Goal: Transaction & Acquisition: Purchase product/service

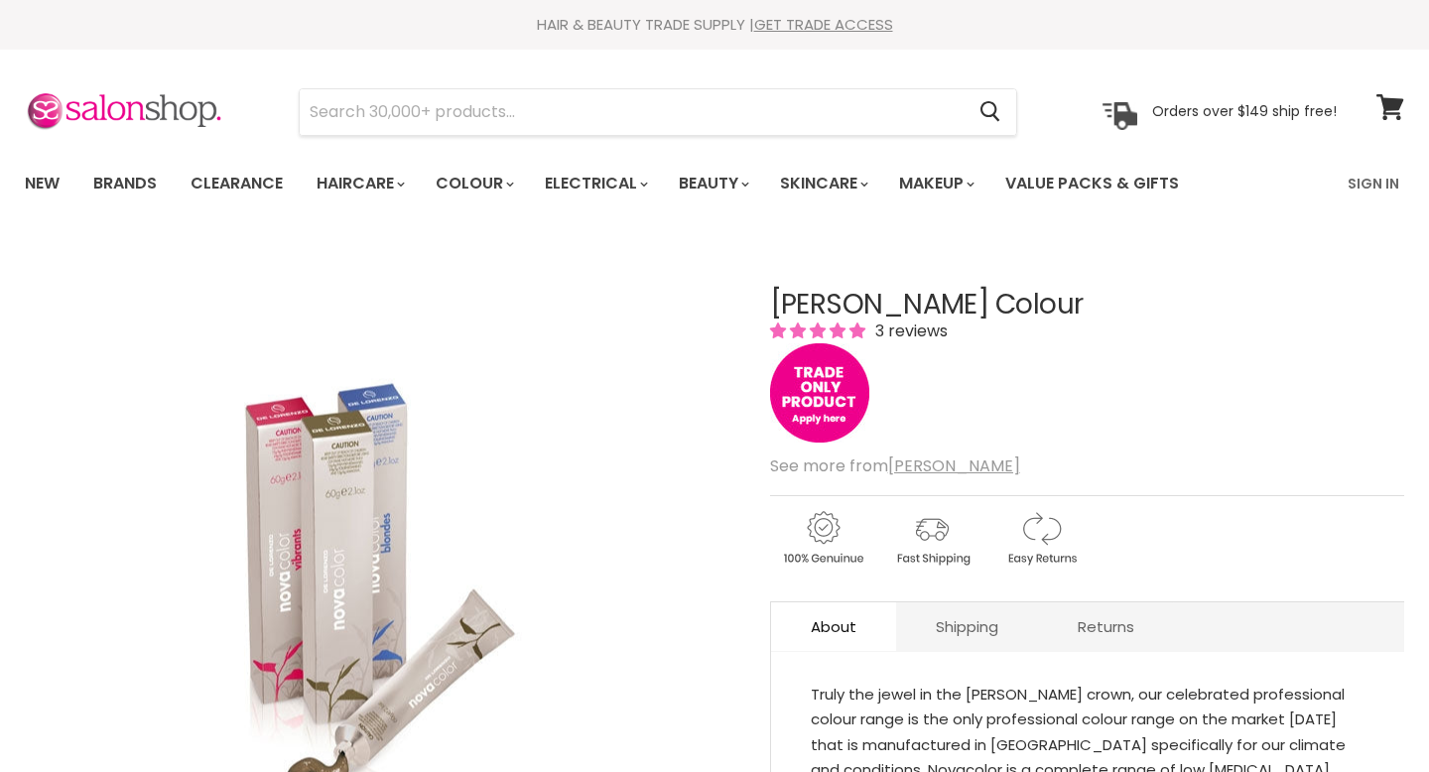
click at [809, 407] on img "Main content" at bounding box center [819, 392] width 99 height 99
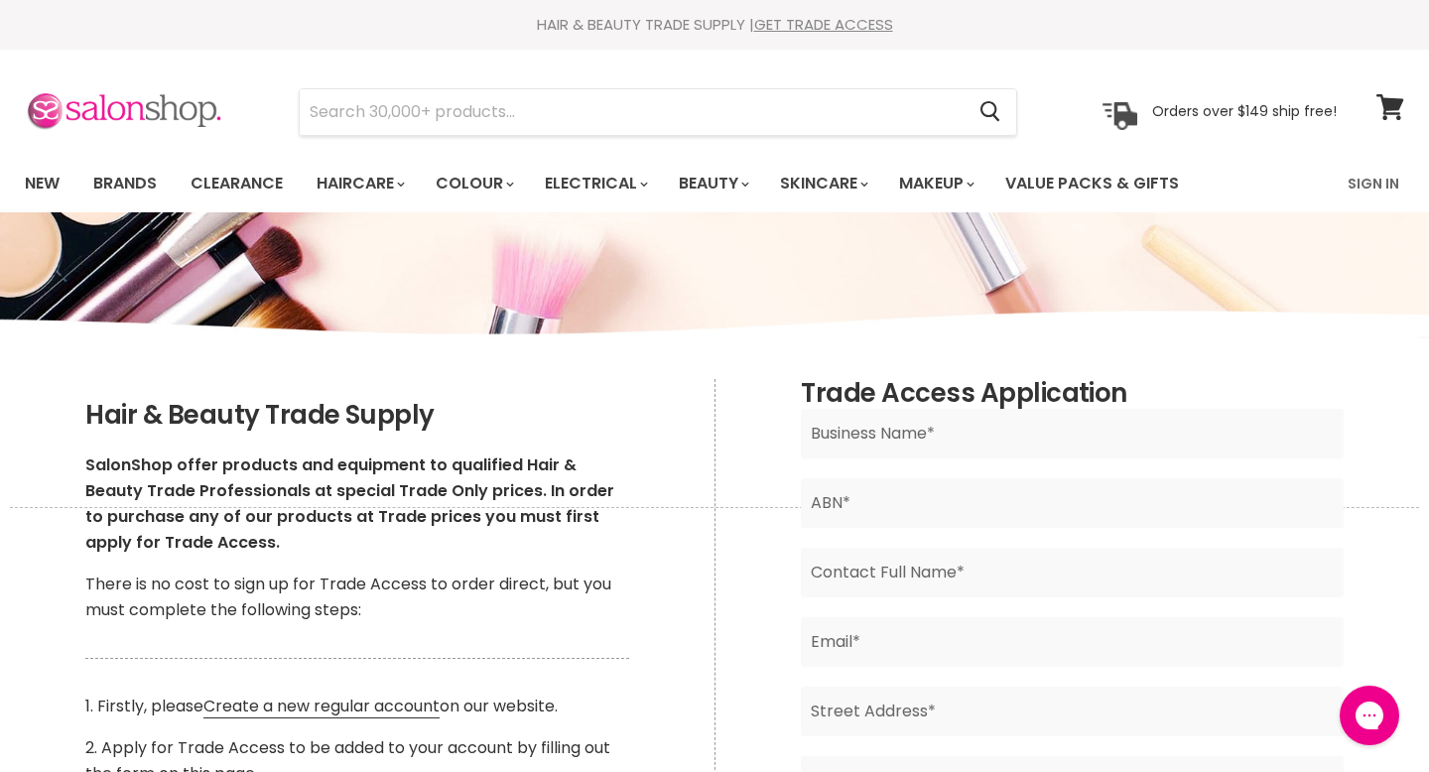
click at [178, 101] on img at bounding box center [124, 112] width 198 height 42
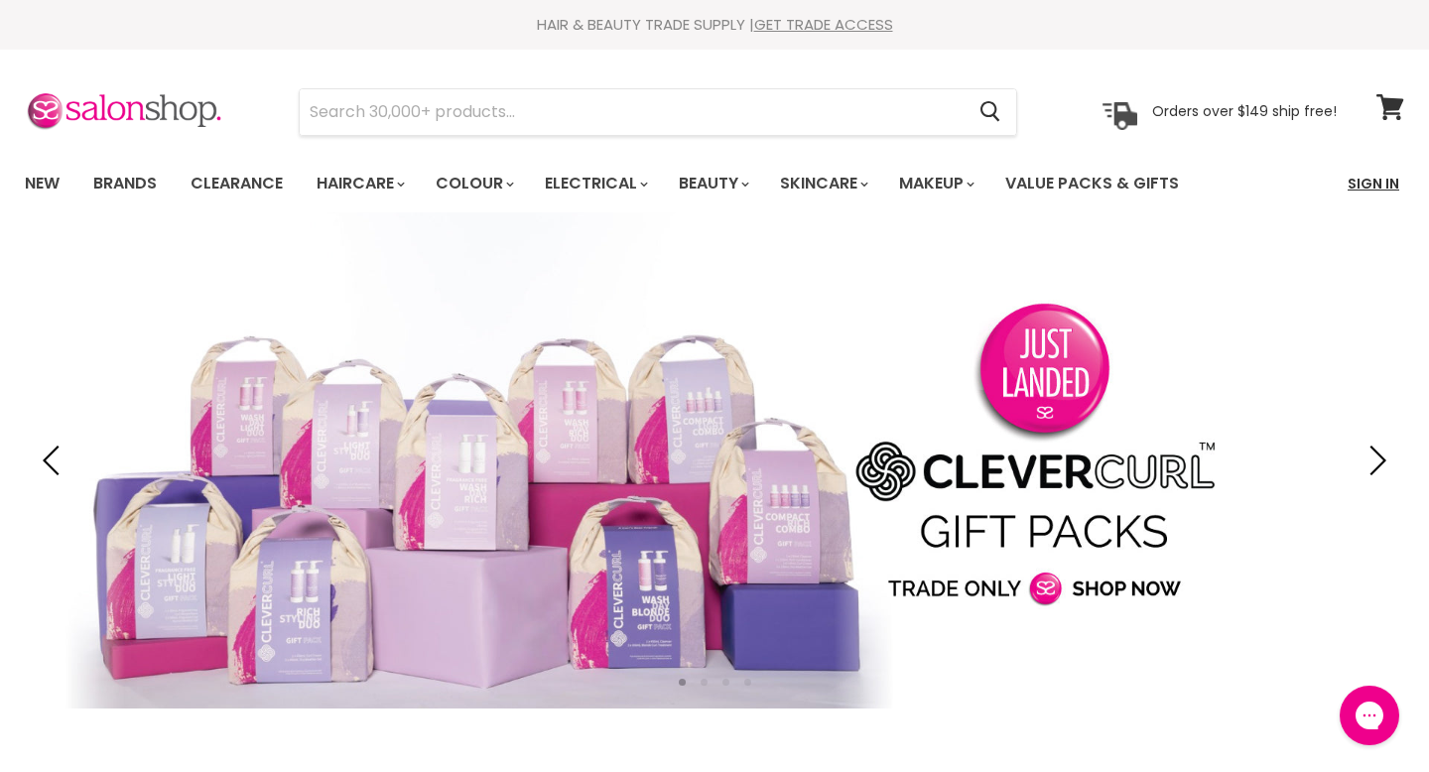
click at [1378, 178] on link "Sign In" at bounding box center [1372, 184] width 75 height 42
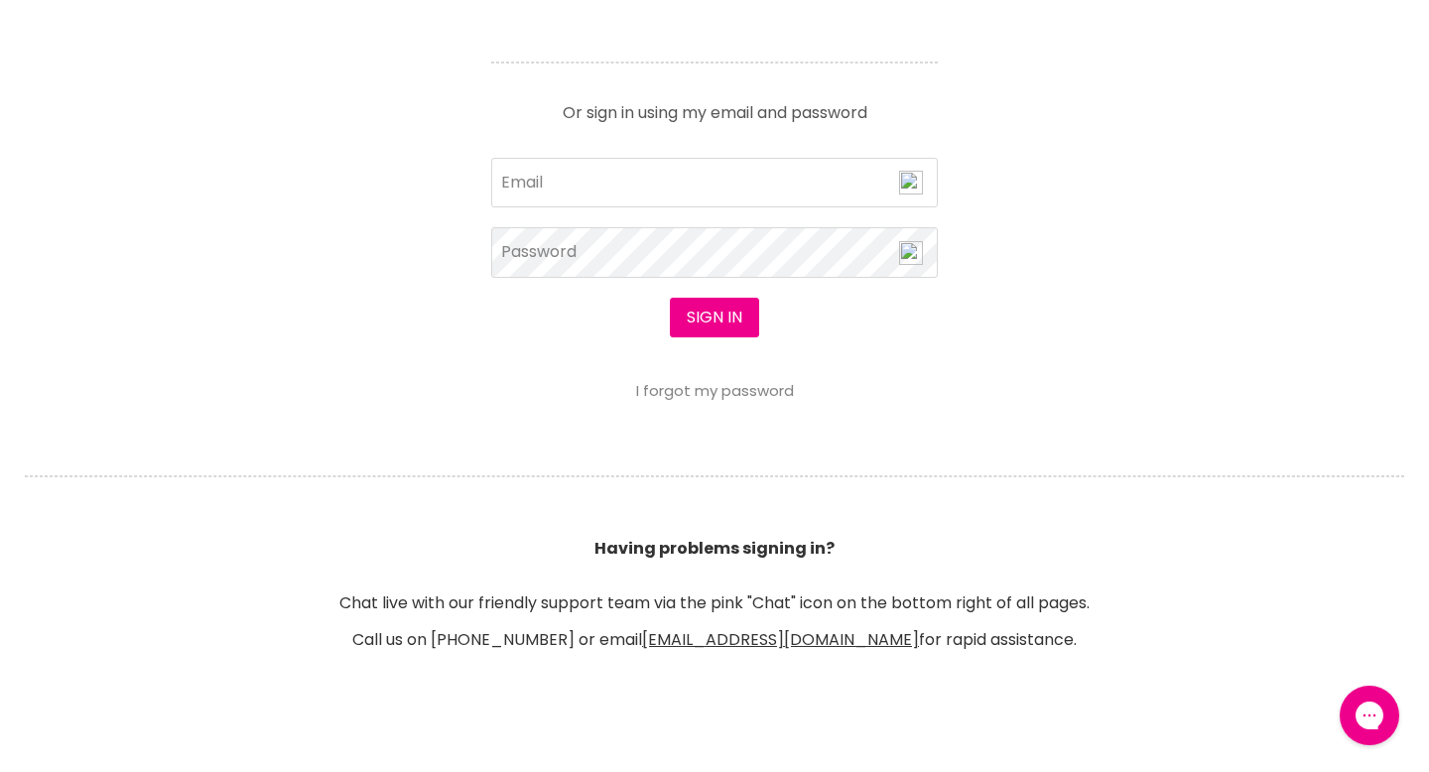
scroll to position [883, 0]
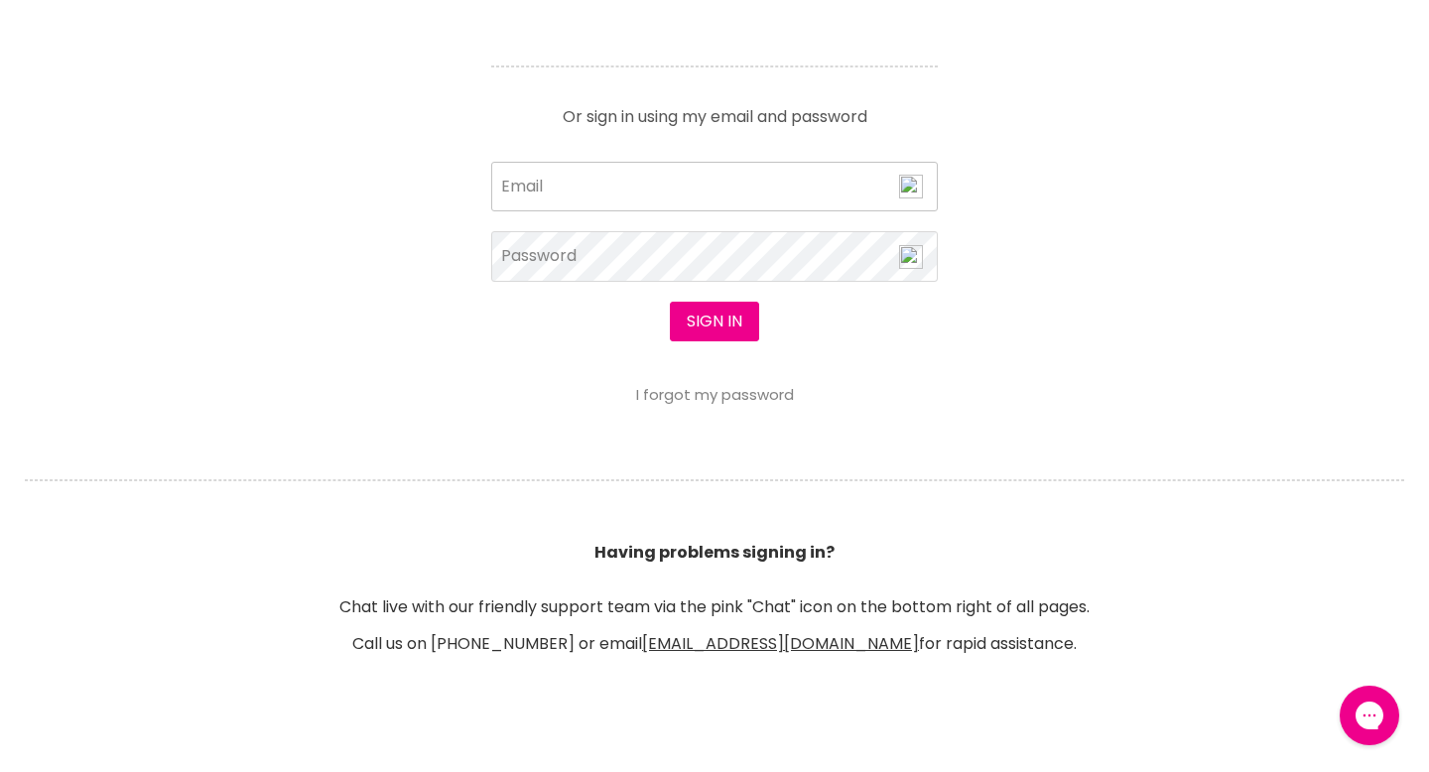
click at [636, 180] on input "Email" at bounding box center [714, 187] width 446 height 50
type input "[PERSON_NAME][EMAIL_ADDRESS][DOMAIN_NAME]"
click at [481, 346] on article "Sign in using Facebook or Google. Or sign in using my email and password jodiek…" at bounding box center [714, 170] width 496 height 466
click at [727, 330] on button "Sign in" at bounding box center [714, 322] width 89 height 40
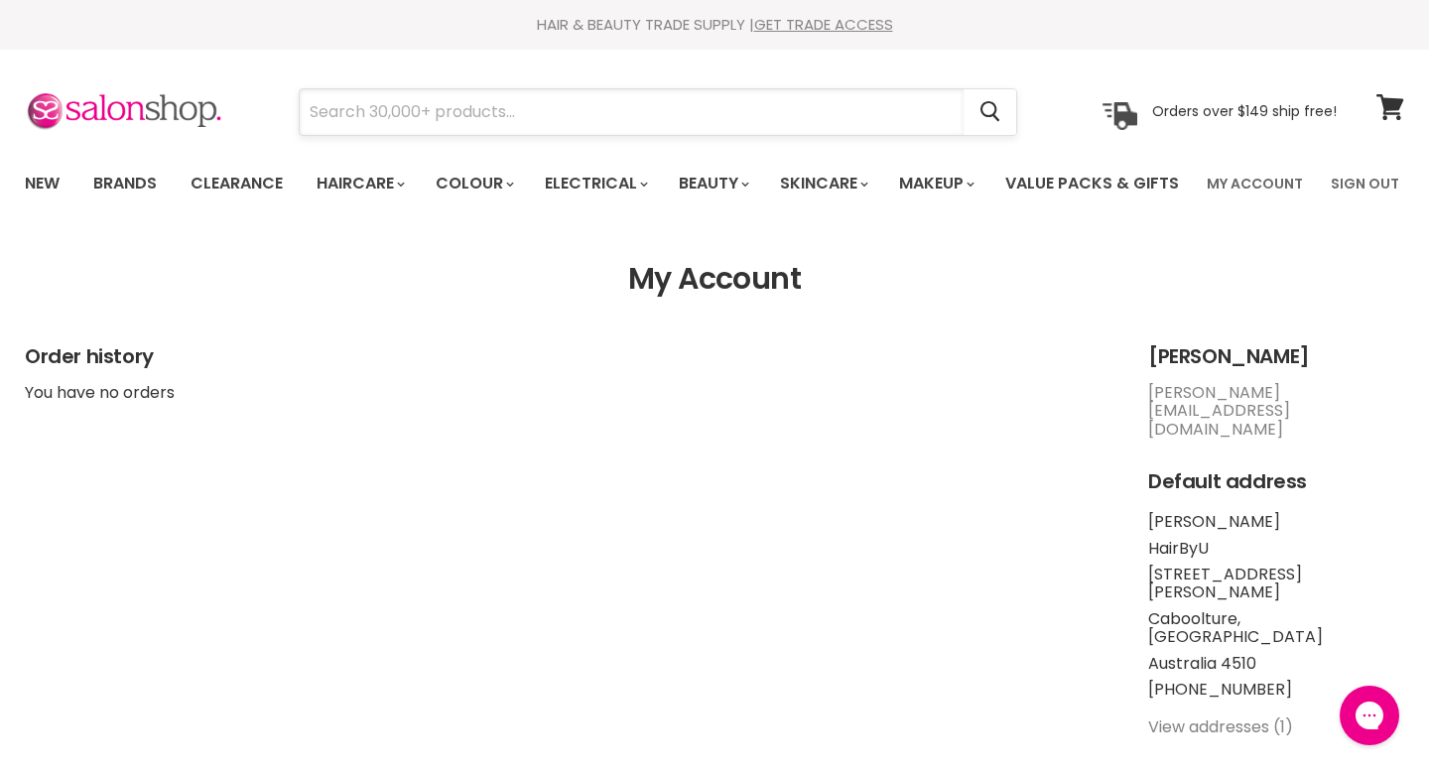
click at [522, 128] on input "Search" at bounding box center [632, 112] width 664 height 46
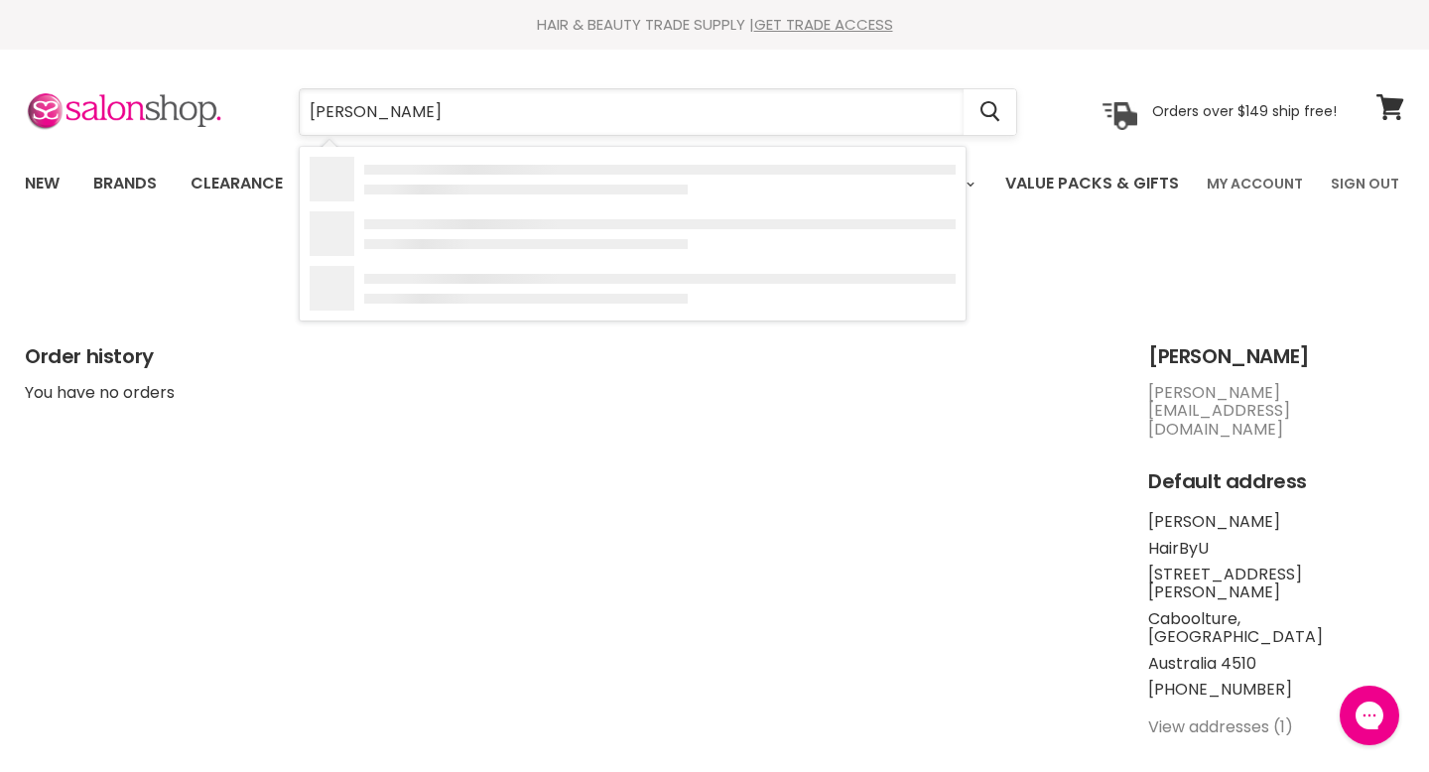
type input "[PERSON_NAME] colour"
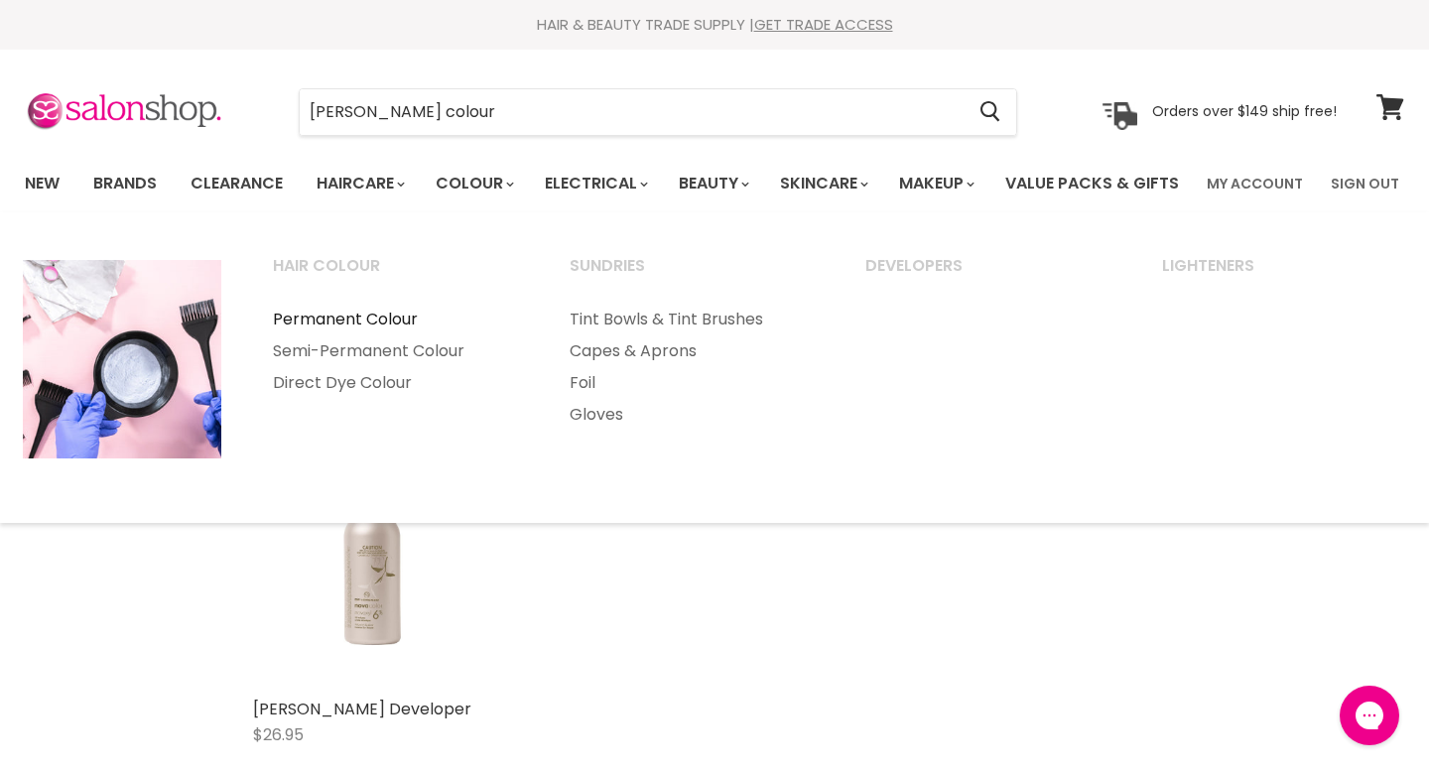
click at [379, 335] on link "Permanent Colour" at bounding box center [394, 320] width 293 height 32
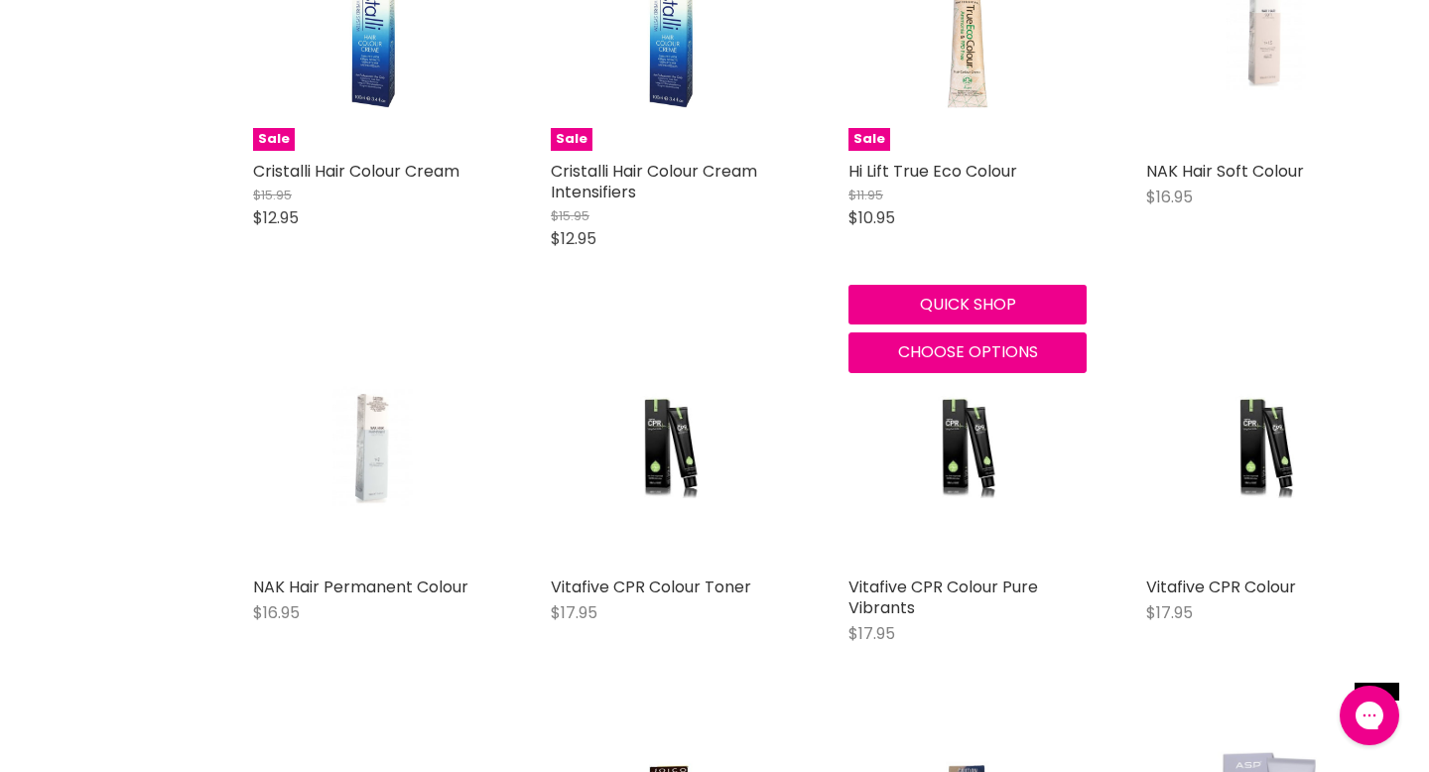
scroll to position [3383, 0]
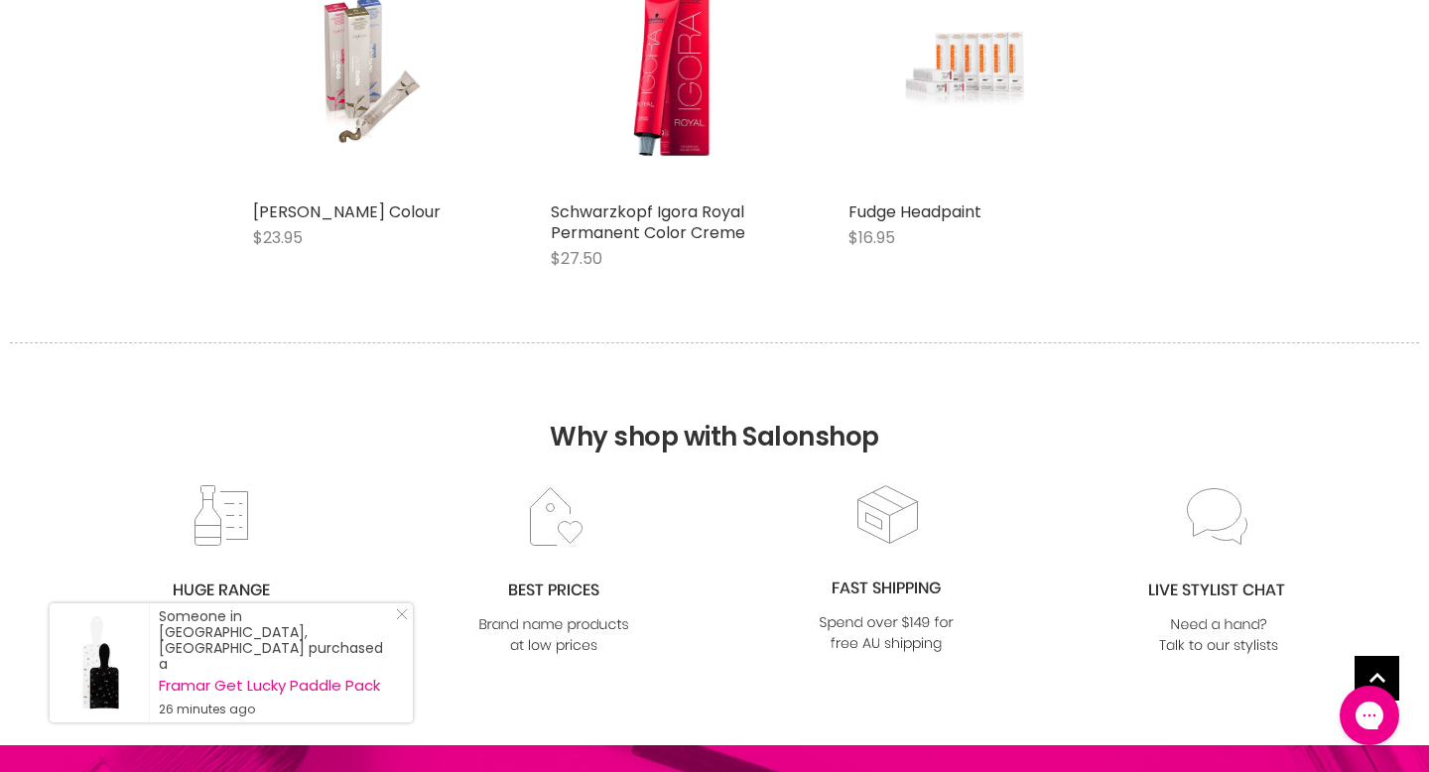
scroll to position [6935, 0]
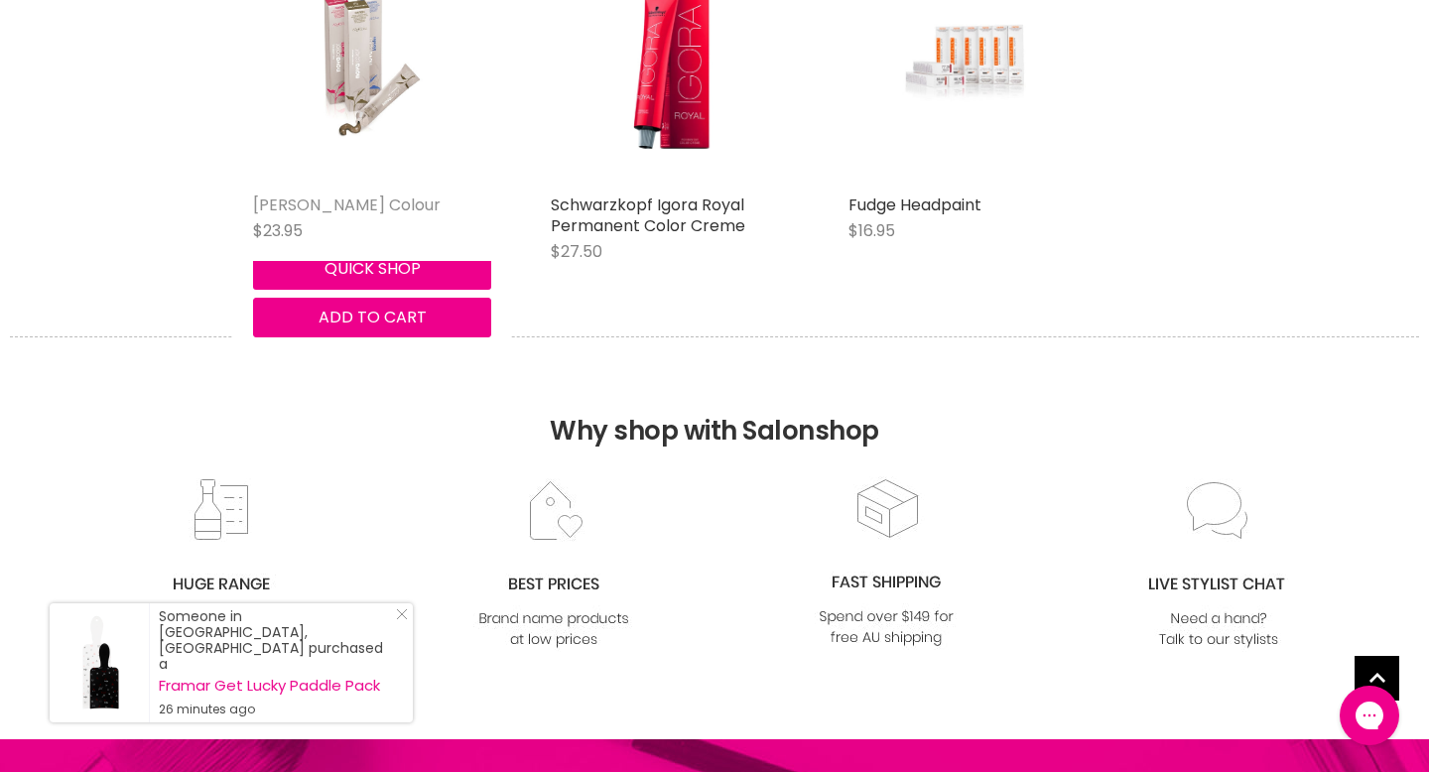
click at [388, 216] on link "[PERSON_NAME] Colour" at bounding box center [347, 204] width 188 height 23
